Goal: Find specific page/section: Find specific page/section

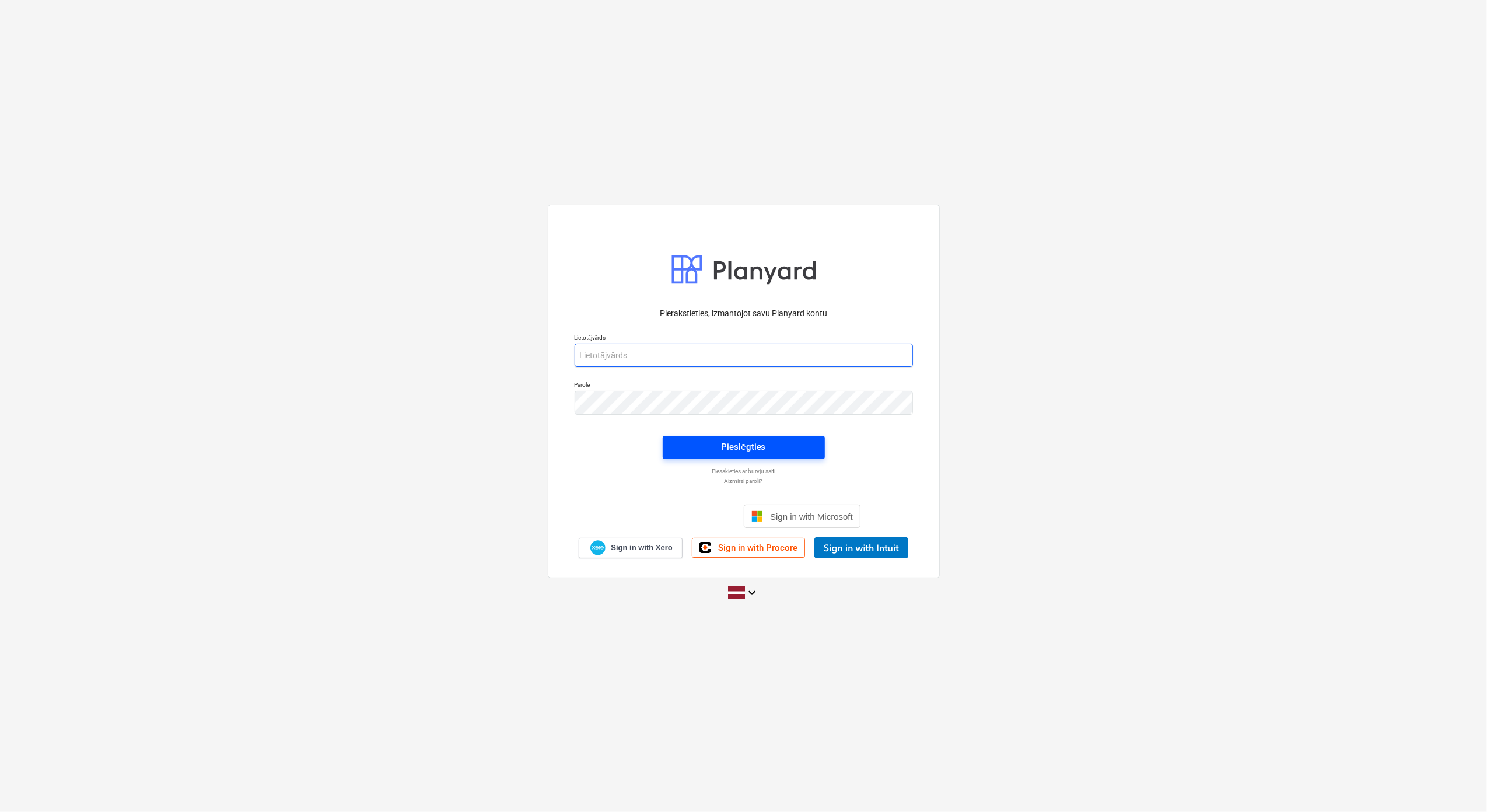
type input "[PERSON_NAME][EMAIL_ADDRESS][DOMAIN_NAME]"
click at [754, 445] on div "Pieslēgties" at bounding box center [743, 446] width 44 height 15
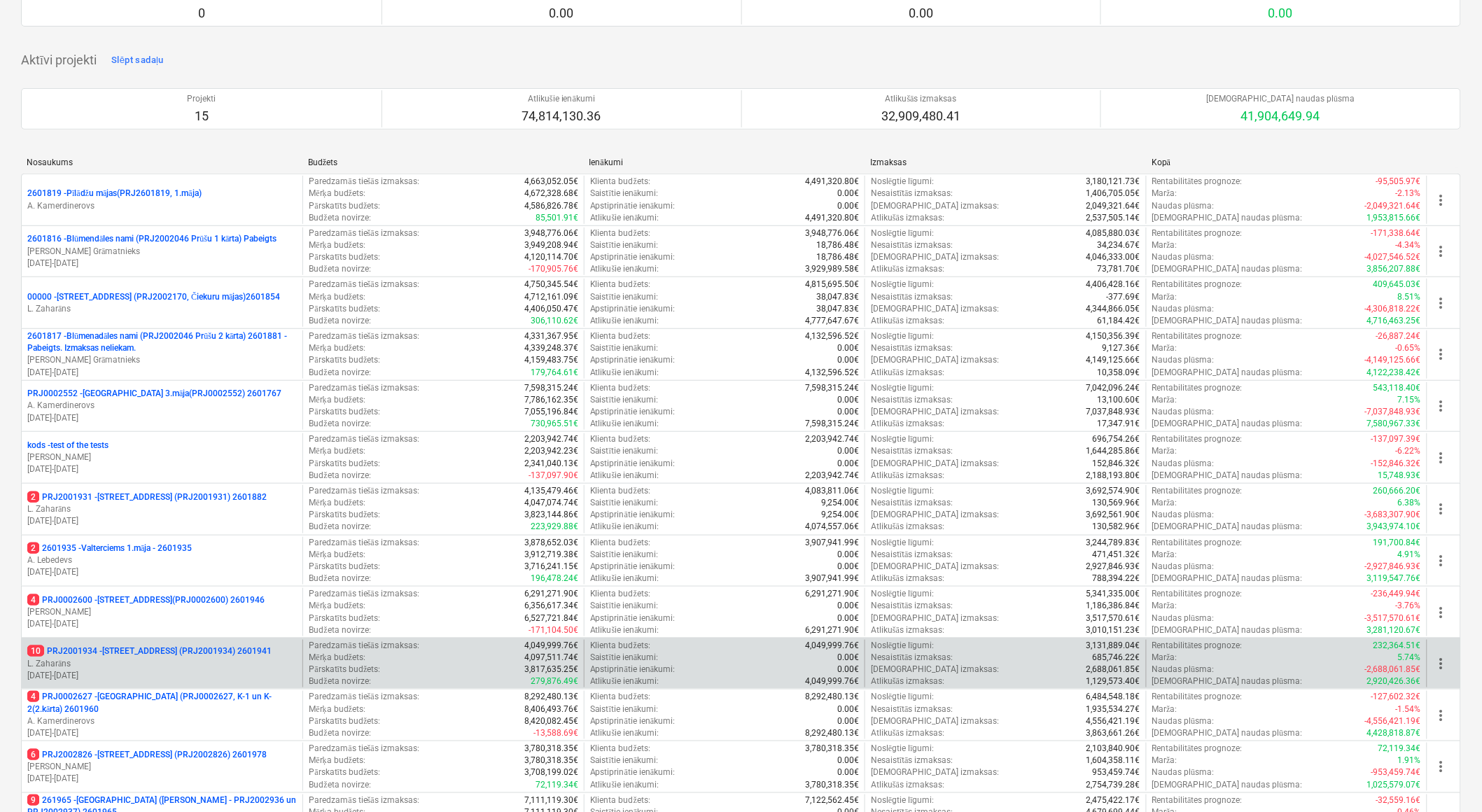
scroll to position [156, 0]
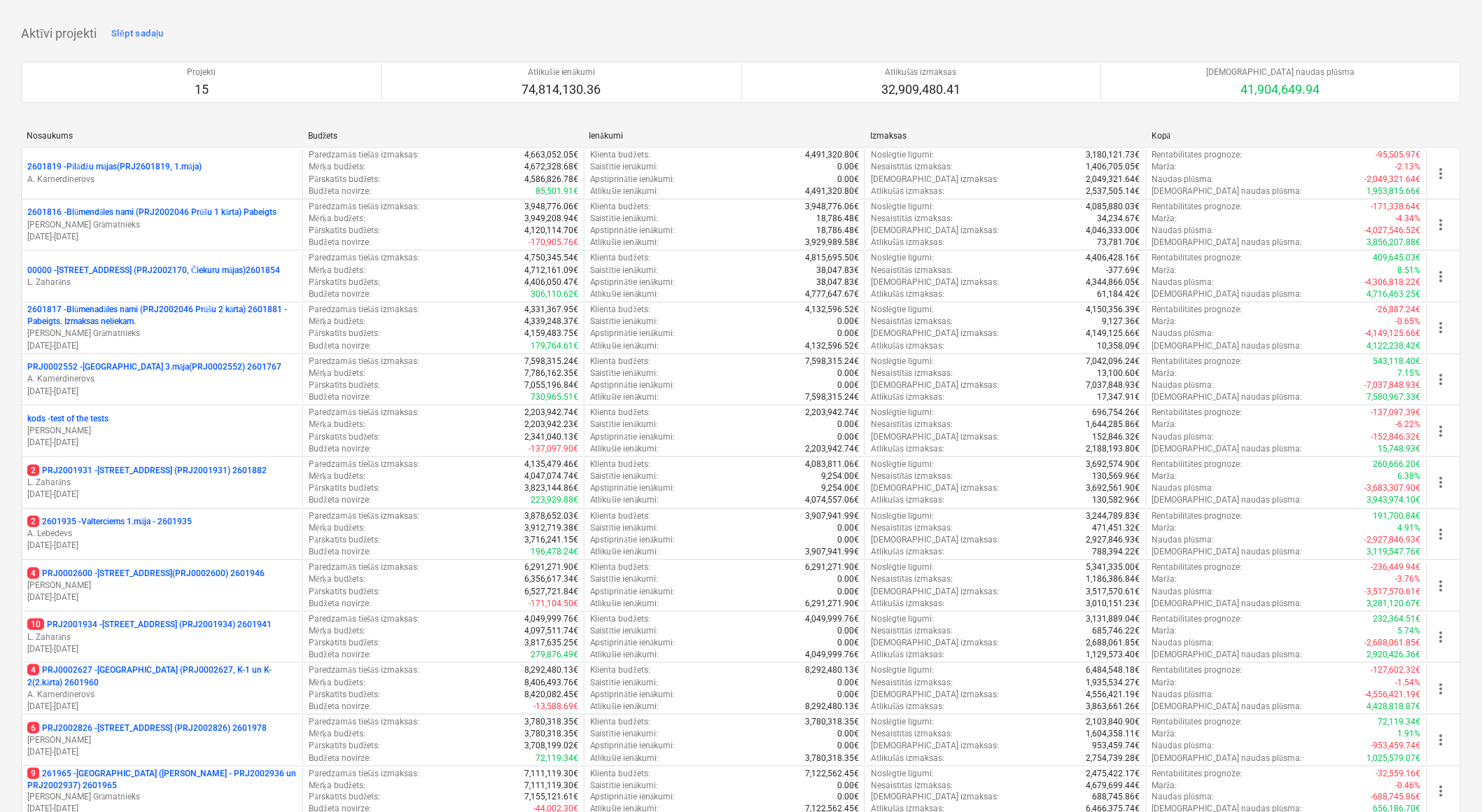
click at [215, 627] on p "10 PRJ2001934 - Mazā Robežu iela 1 (PRJ2001934) 2601941" at bounding box center [149, 625] width 244 height 12
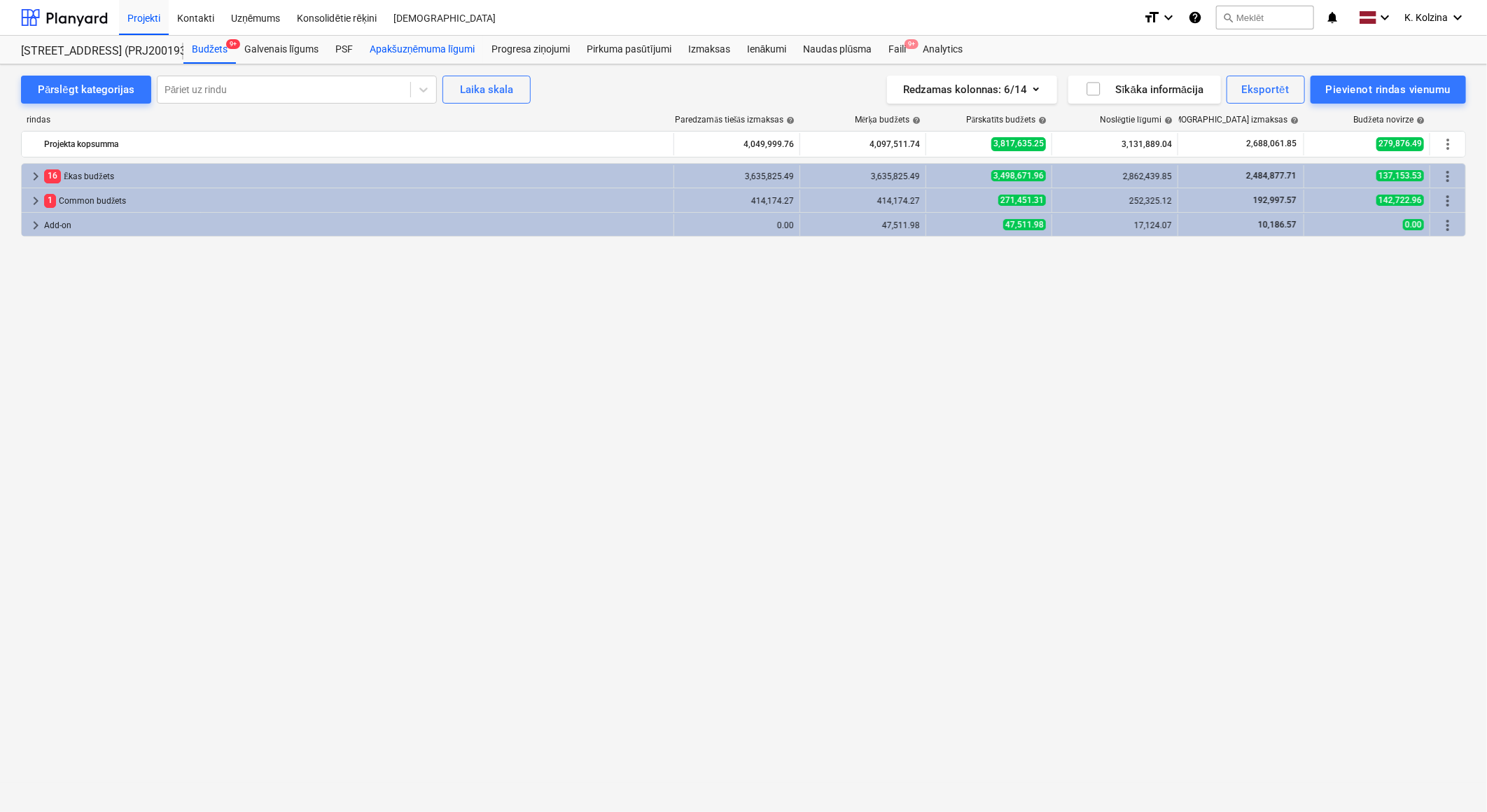
click at [451, 50] on div "Apakšuzņēmuma līgumi" at bounding box center [422, 49] width 122 height 28
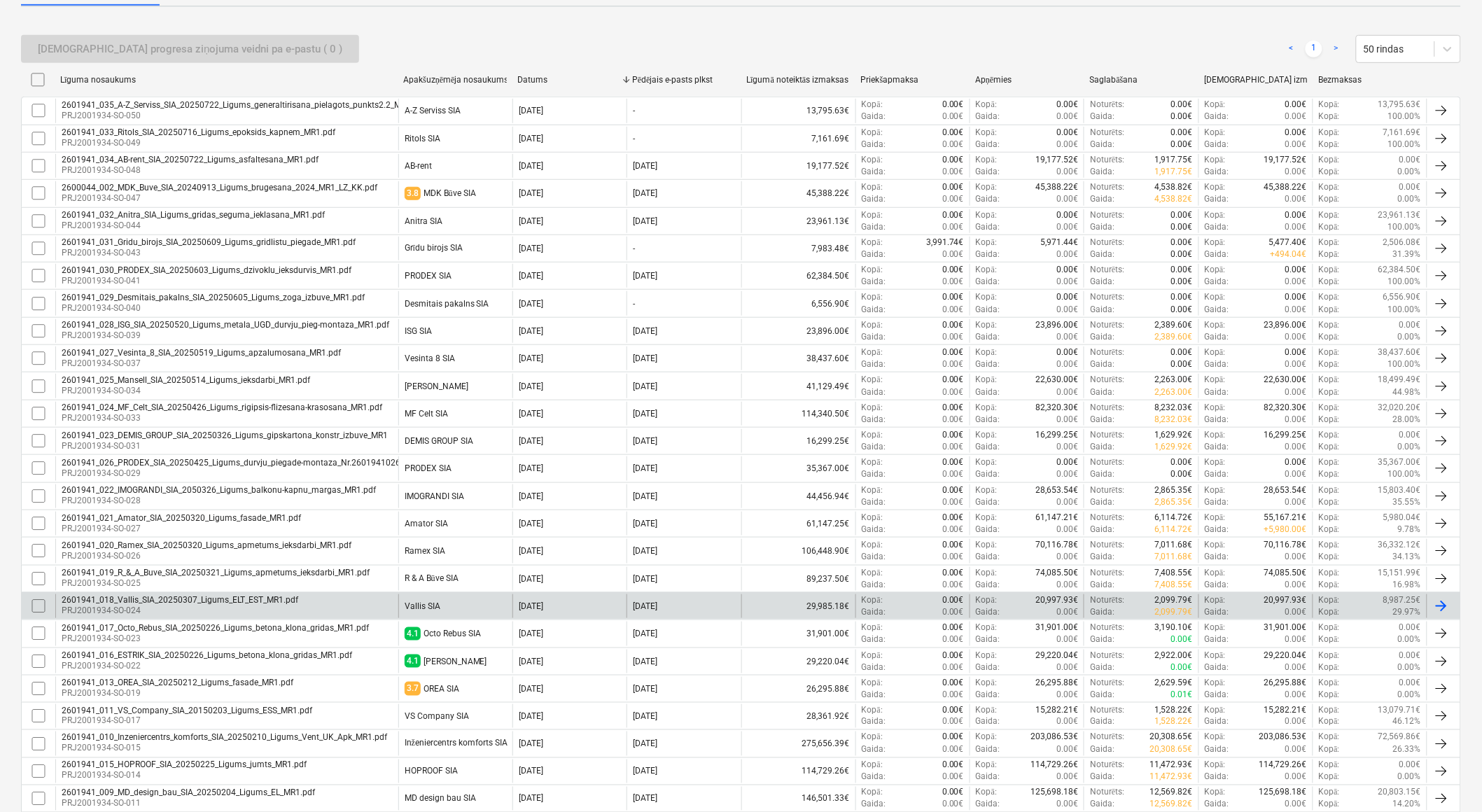
scroll to position [233, 0]
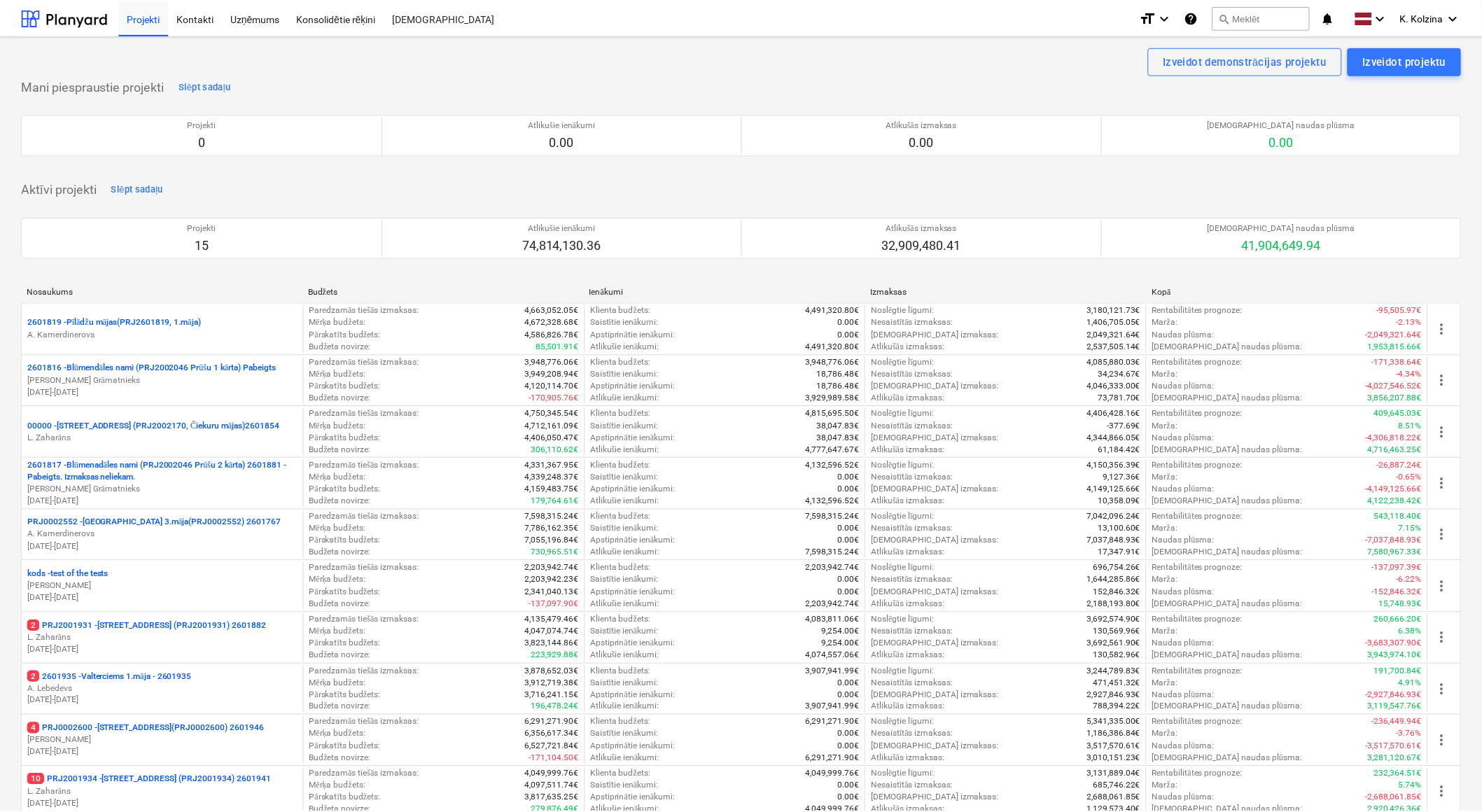
scroll to position [156, 0]
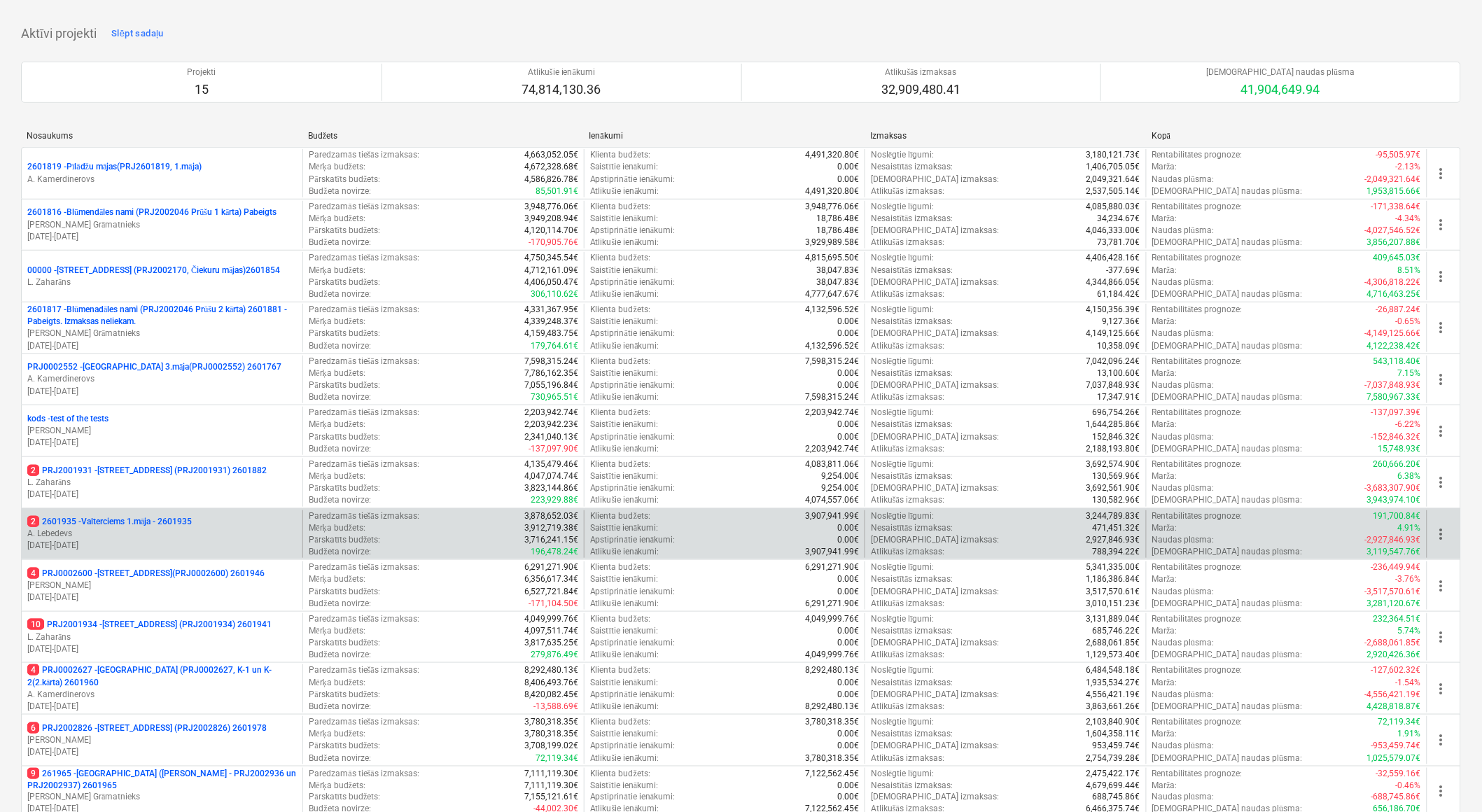
click at [168, 520] on p "2 2601935 - Valterciems 1.māja - 2601935" at bounding box center [109, 522] width 164 height 12
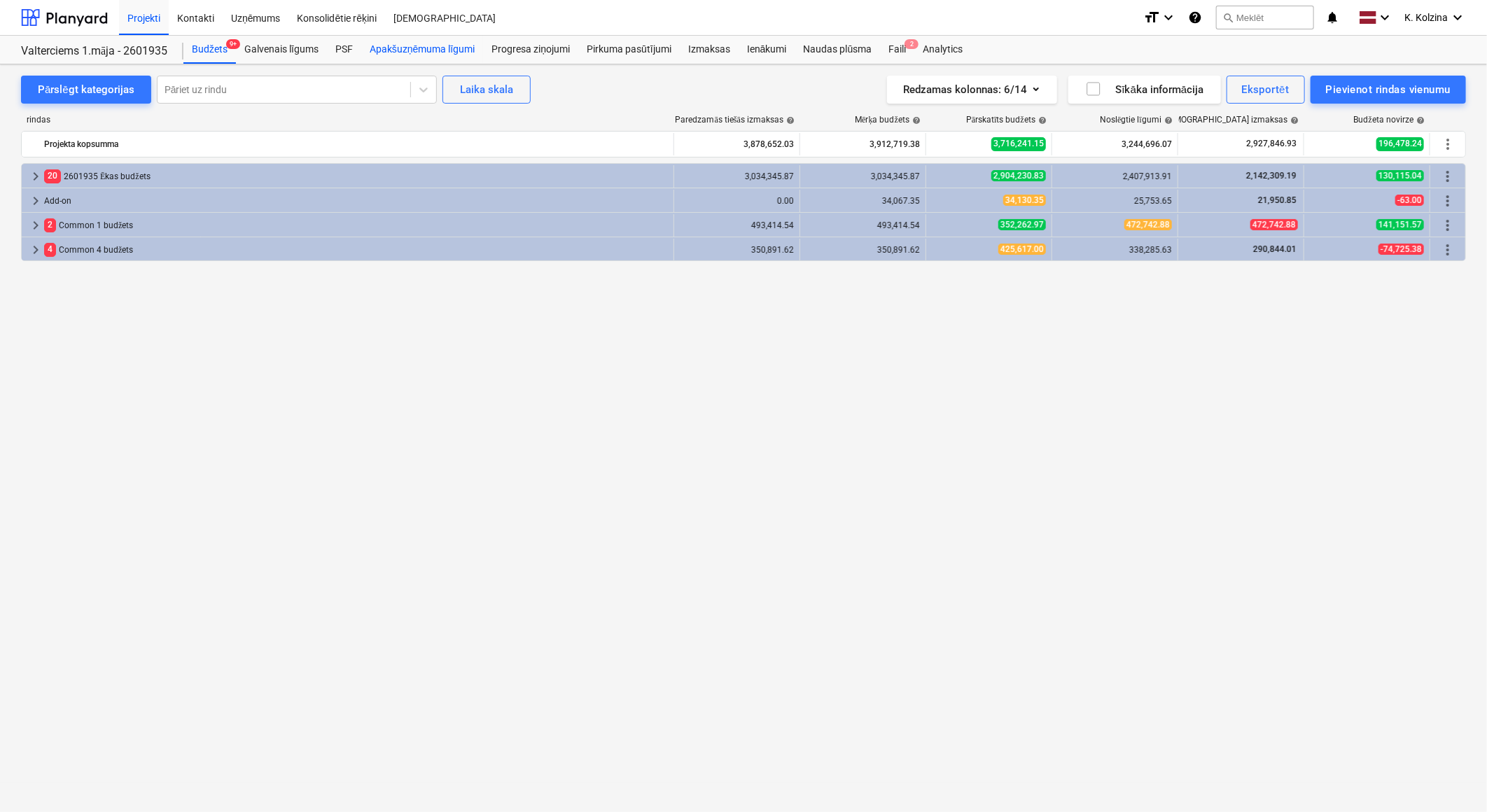
click at [436, 47] on div "Apakšuzņēmuma līgumi" at bounding box center [422, 49] width 122 height 28
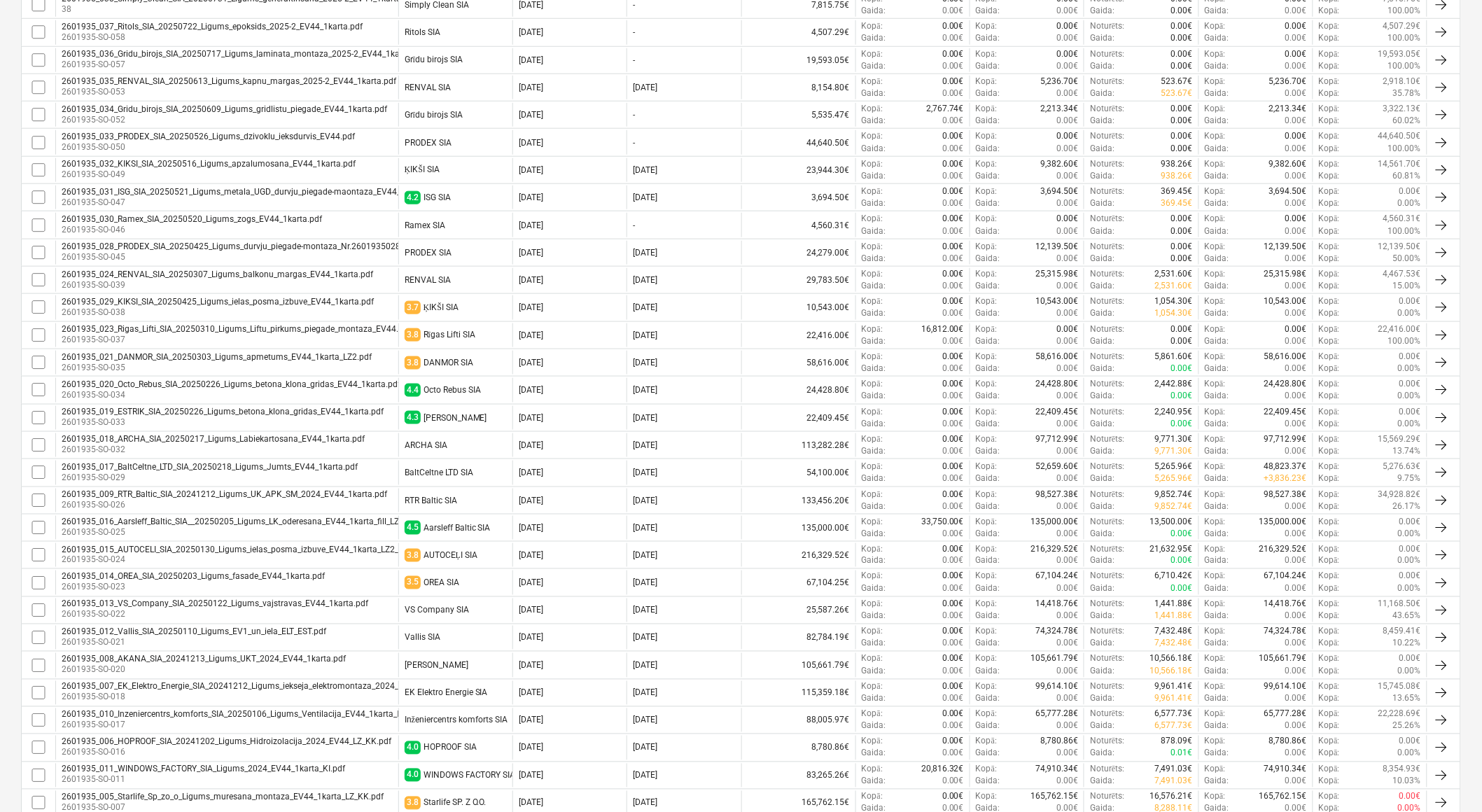
scroll to position [561, 0]
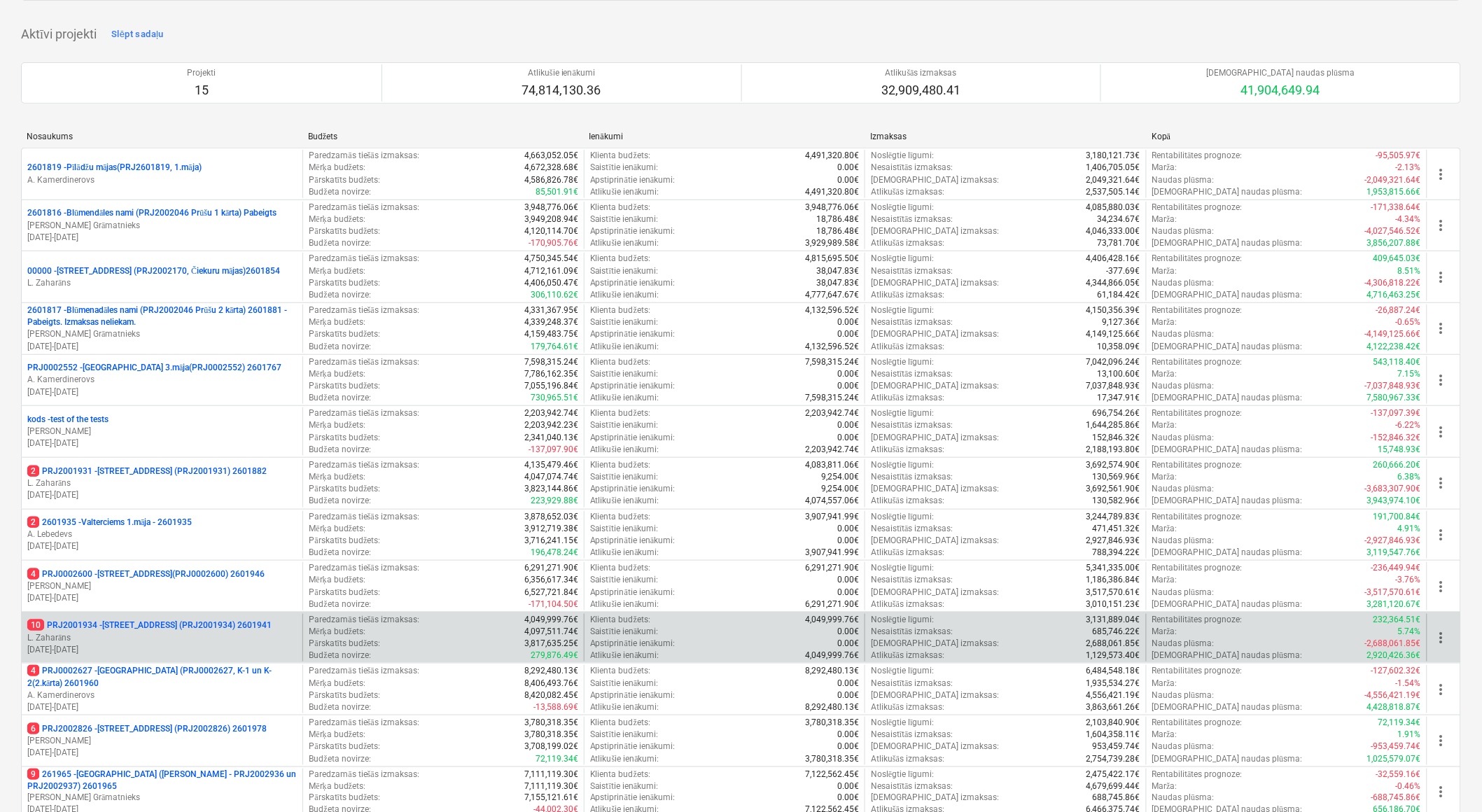
scroll to position [156, 0]
click at [238, 632] on p "L. Zaharāns" at bounding box center [161, 637] width 269 height 12
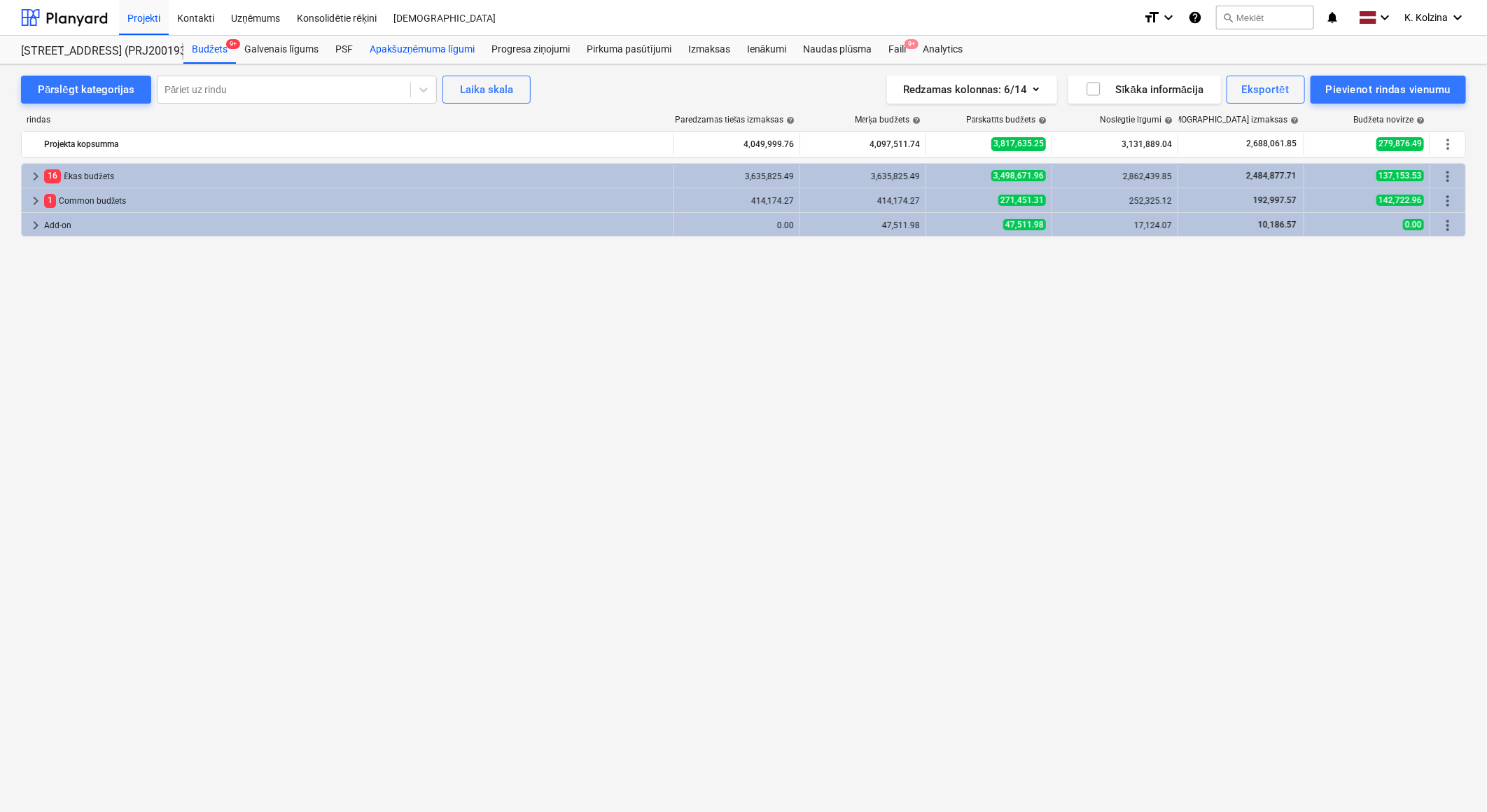
click at [436, 45] on div "Apakšuzņēmuma līgumi" at bounding box center [422, 49] width 122 height 28
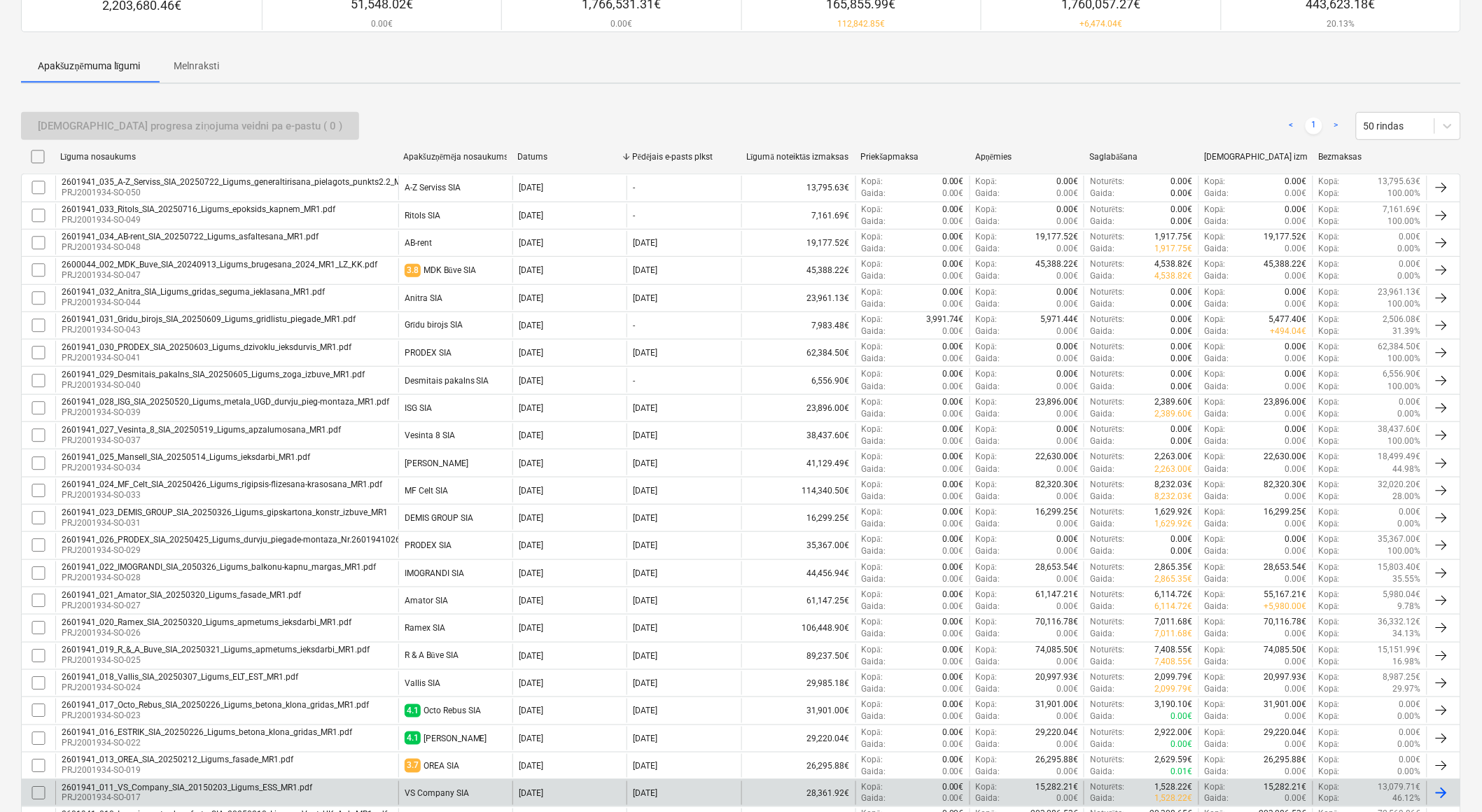
scroll to position [117, 0]
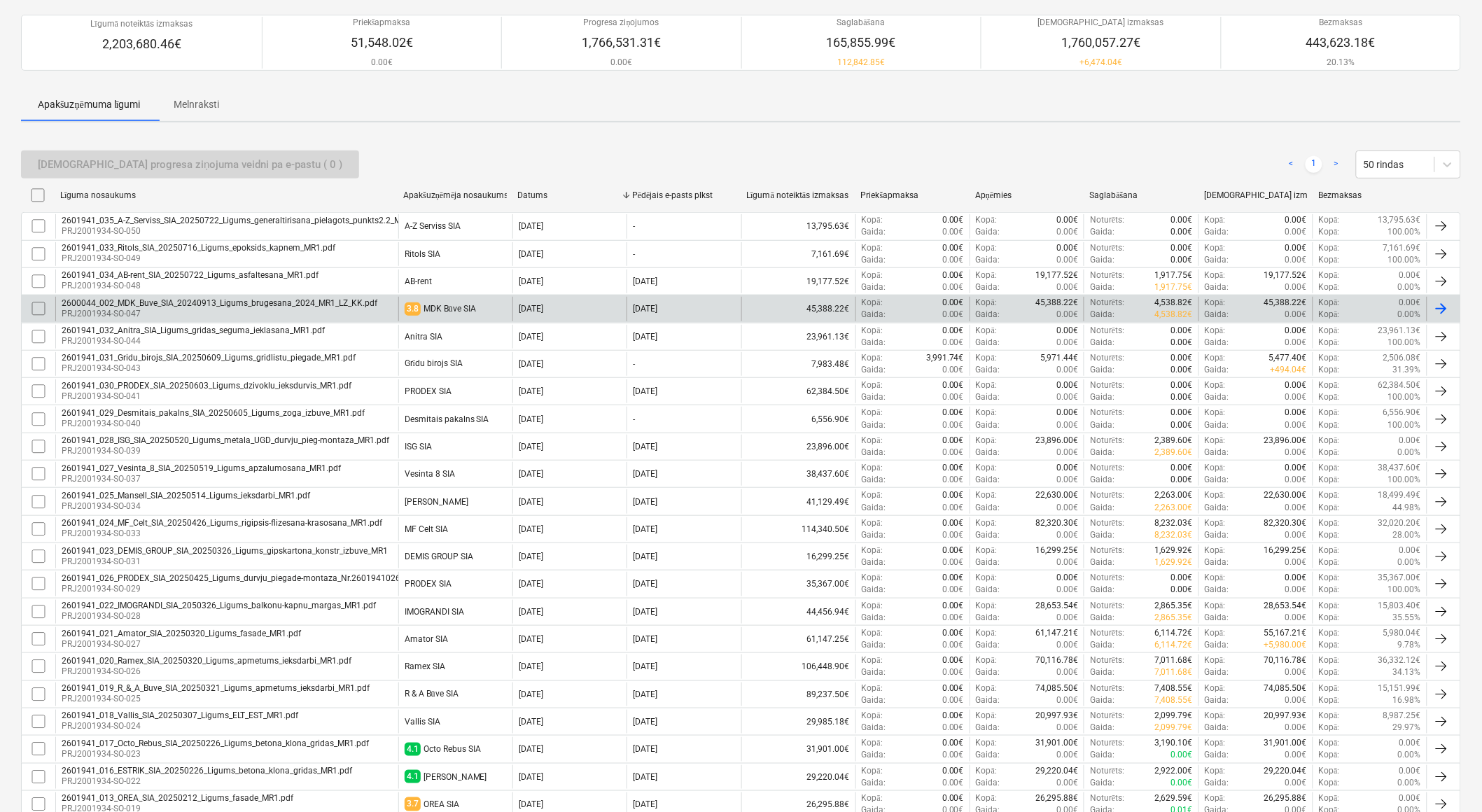
click at [303, 308] on p "PRJ2001934-SO-047" at bounding box center [219, 313] width 315 height 12
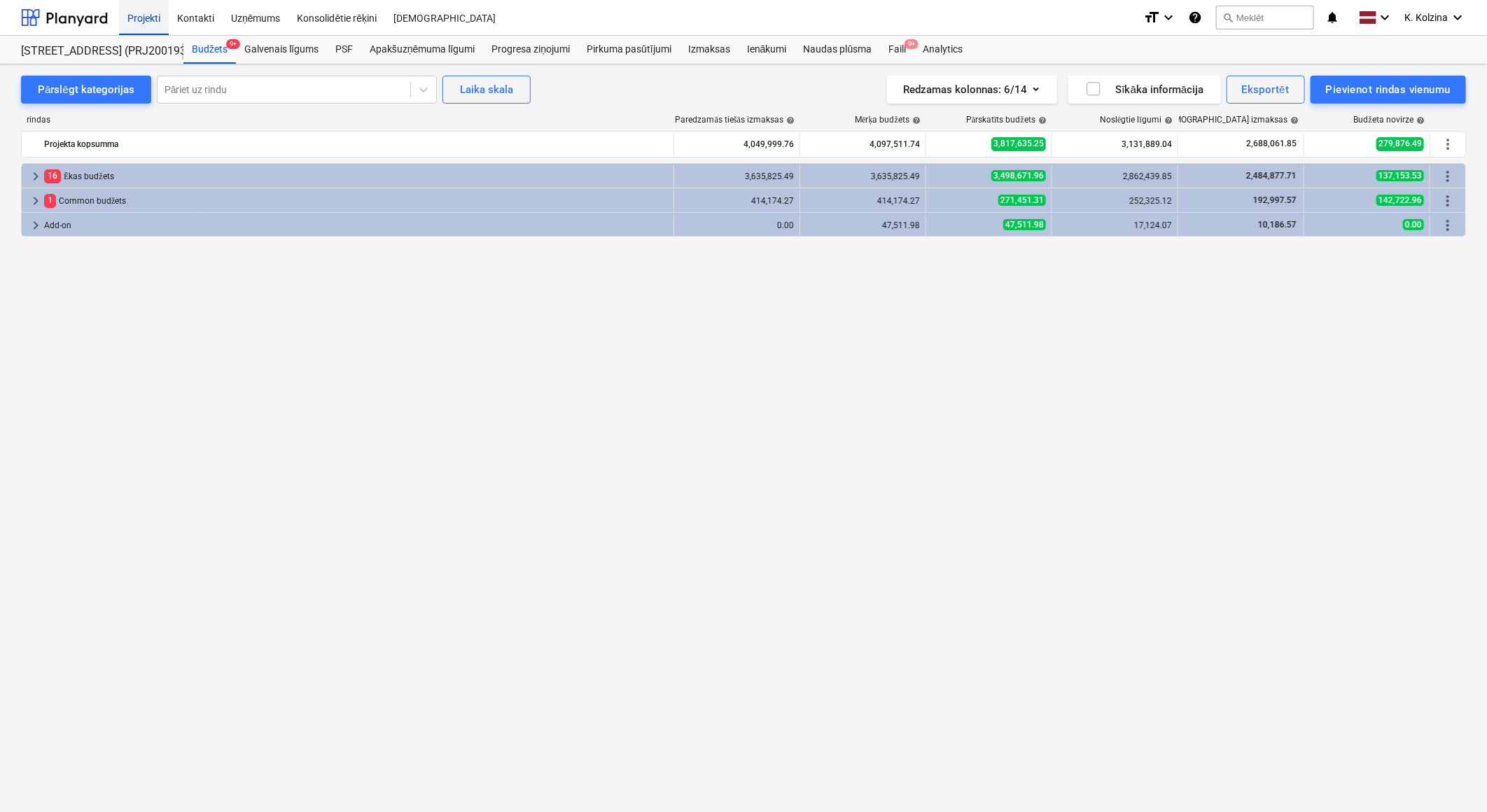
click at [151, 15] on div "Projekti" at bounding box center [144, 16] width 50 height 36
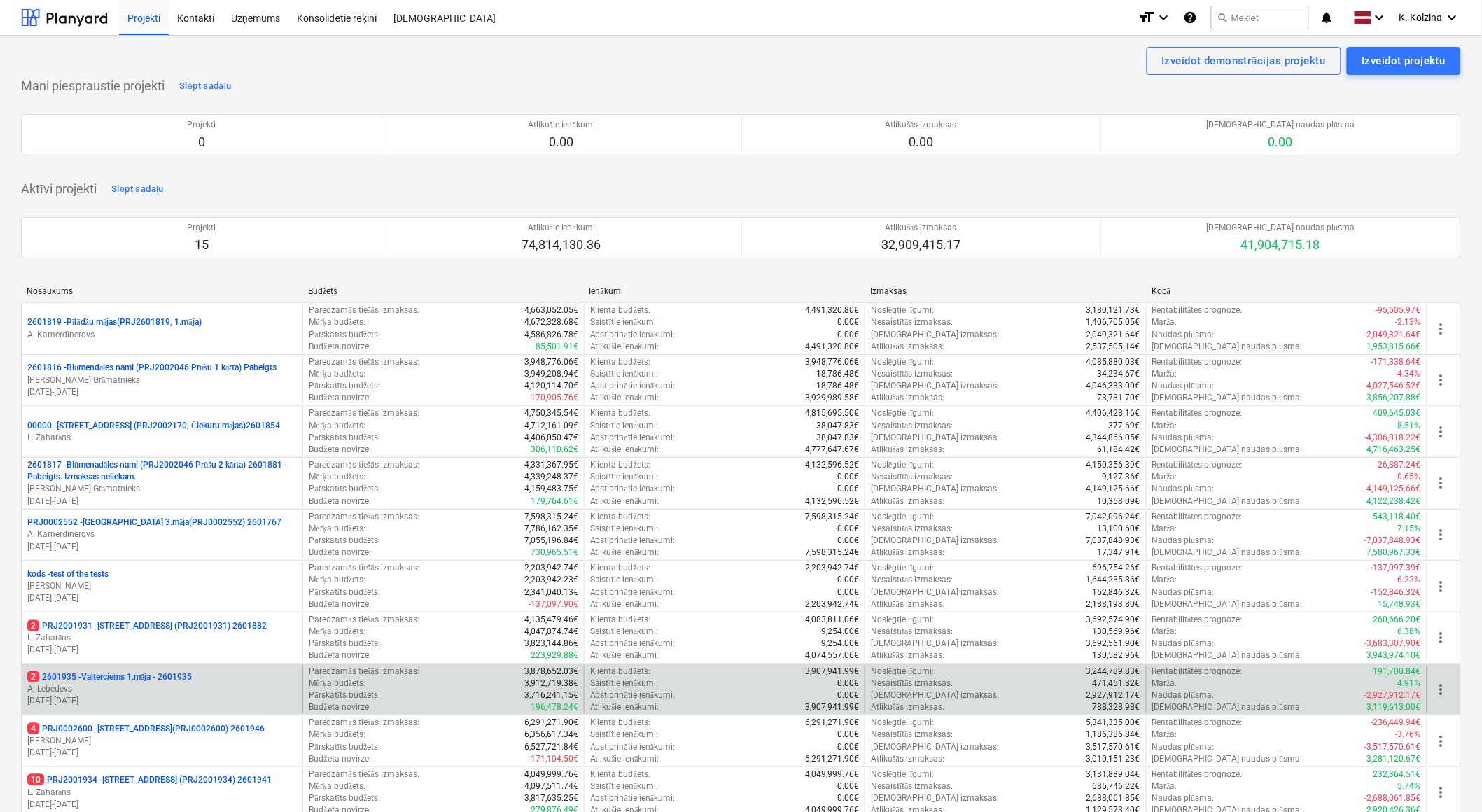
click at [168, 674] on p "2 2601935 - Valterciems 1.māja - 2601935" at bounding box center [109, 677] width 164 height 12
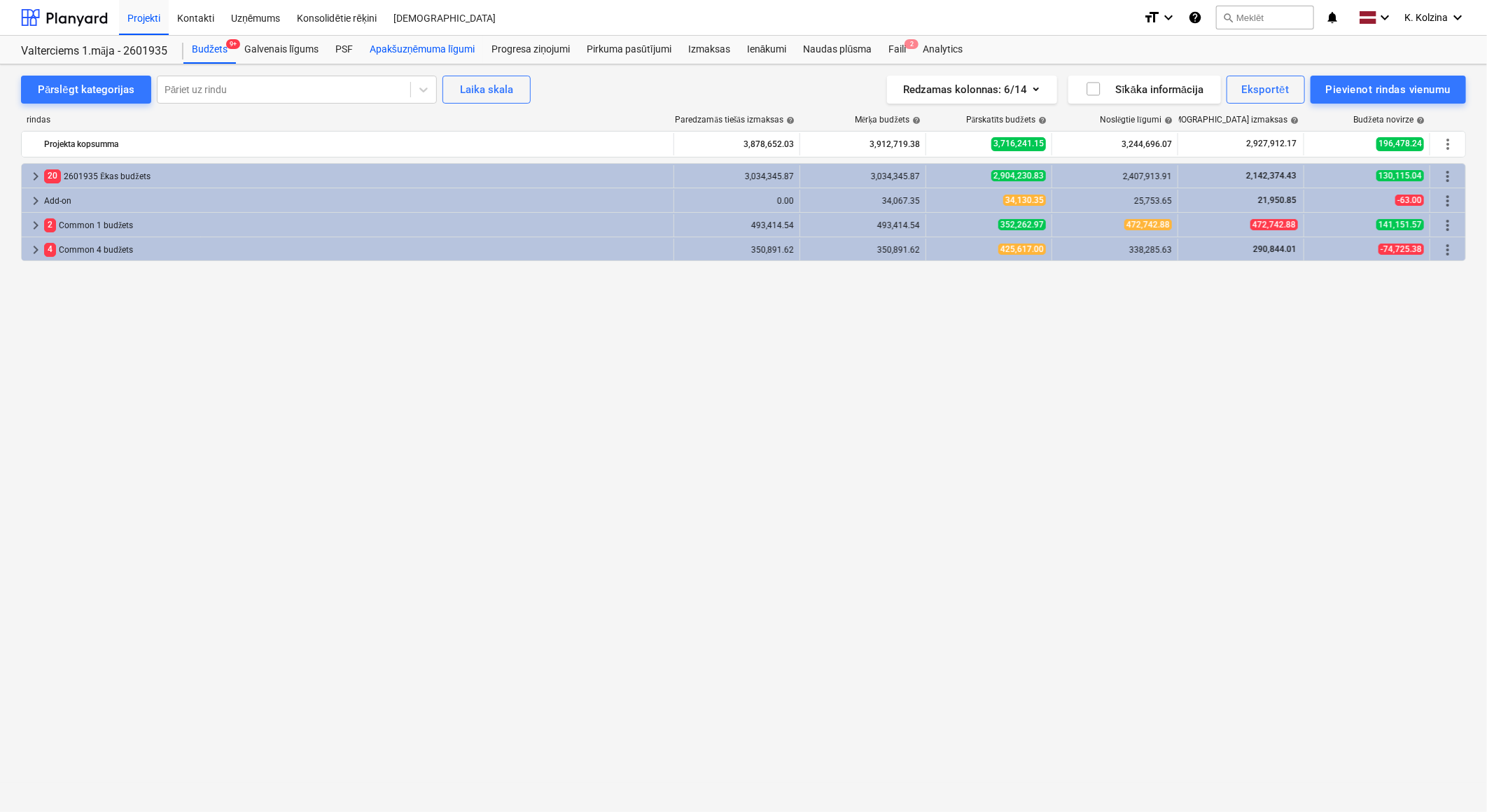
click at [424, 47] on div "Apakšuzņēmuma līgumi" at bounding box center [422, 49] width 122 height 28
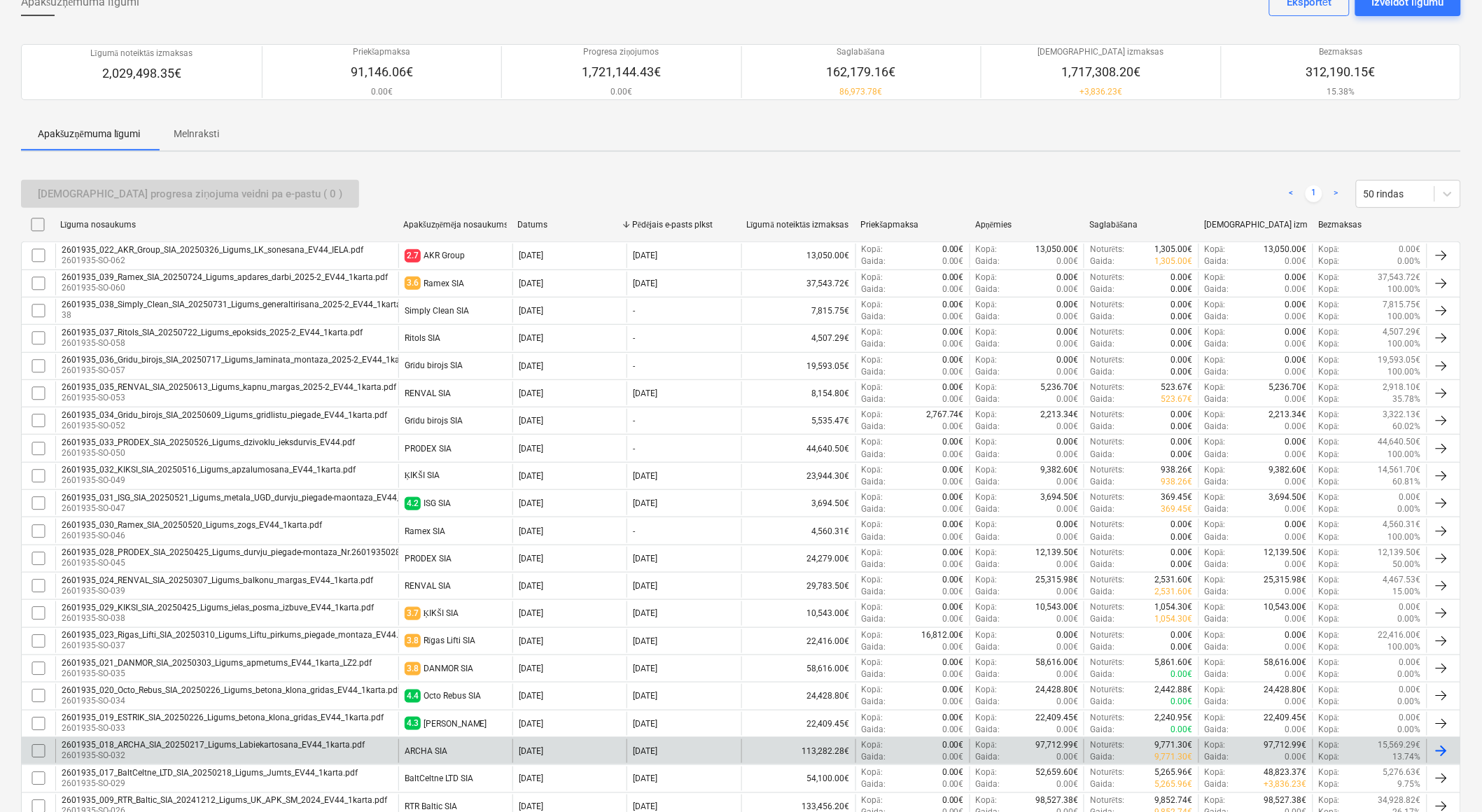
scroll to position [233, 0]
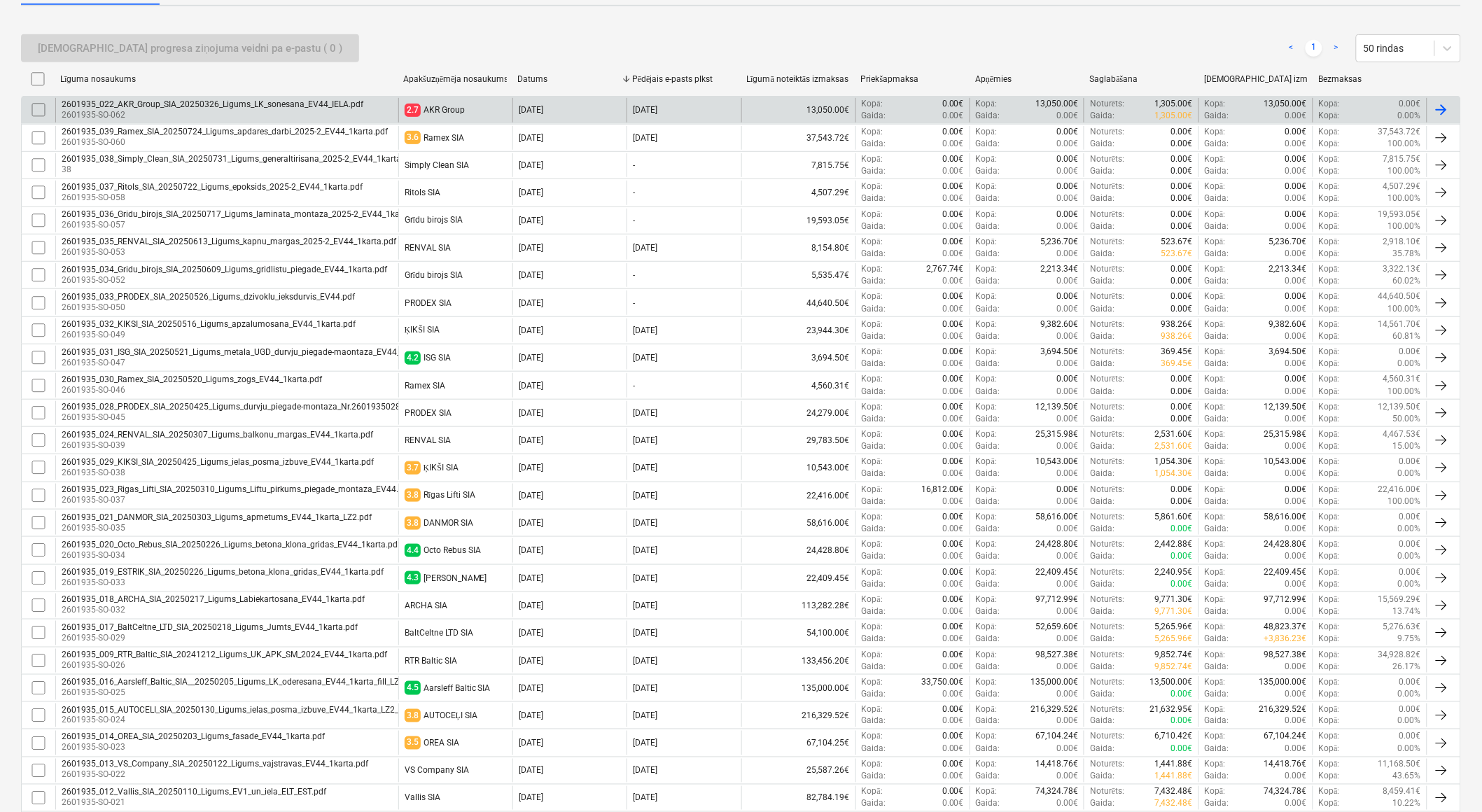
click at [145, 102] on div "2601935_022_AKR_Group_SIA_20250326_Ligums_LK_sonesana_EV44_IELA.pdf" at bounding box center [212, 104] width 302 height 10
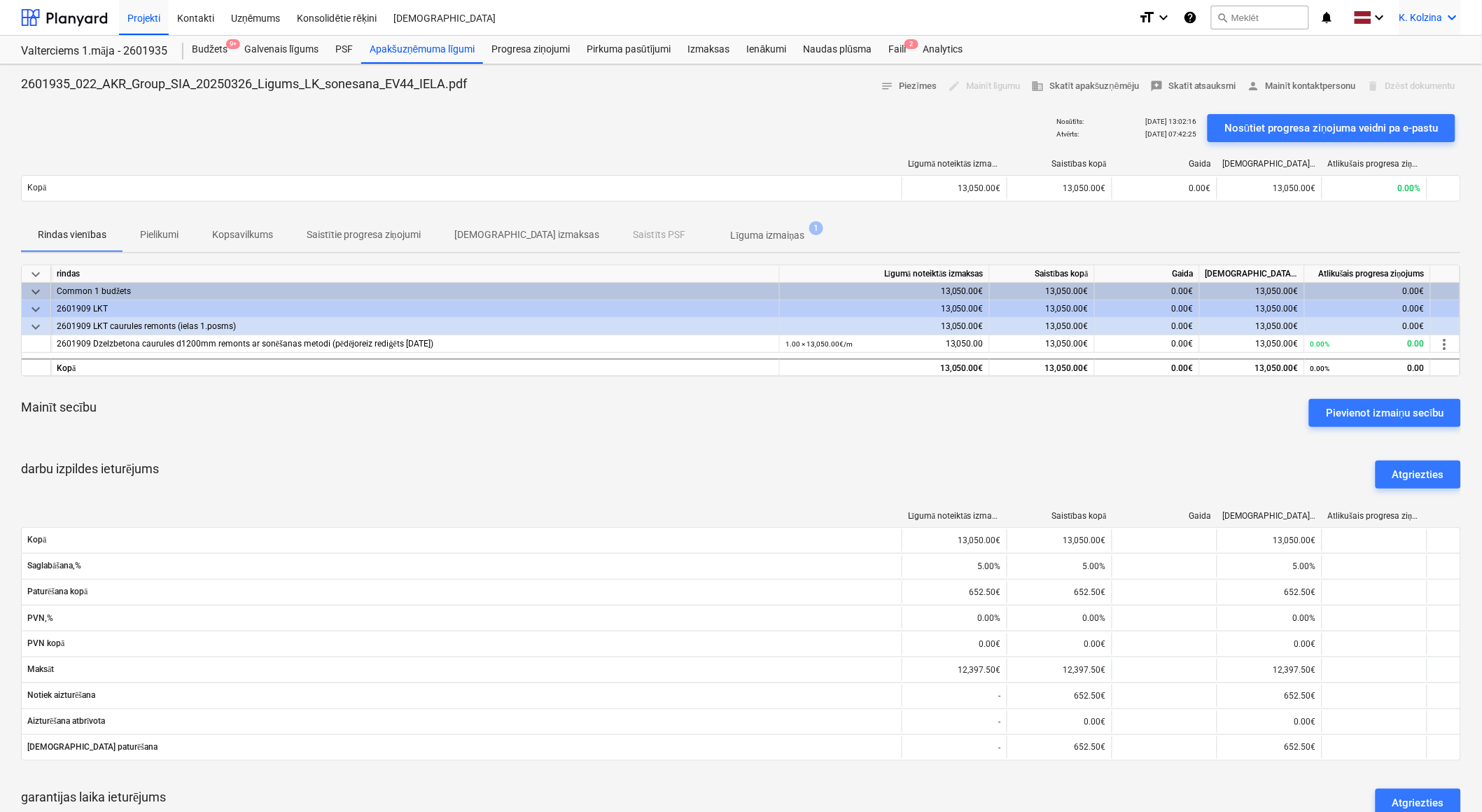
click at [1450, 18] on icon "keyboard_arrow_down" at bounding box center [1451, 16] width 16 height 16
click at [1410, 78] on div "Izlogoties" at bounding box center [1418, 77] width 84 height 22
